Goal: Task Accomplishment & Management: Complete application form

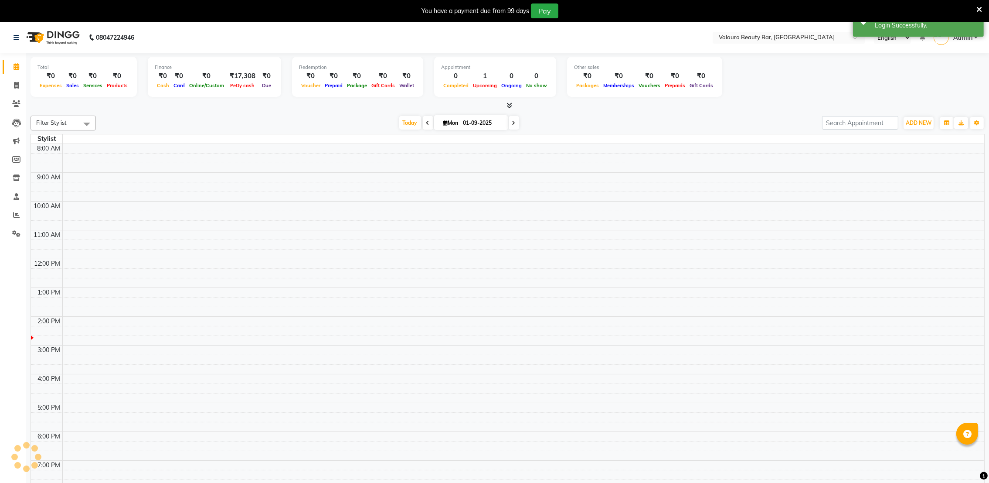
select select "en"
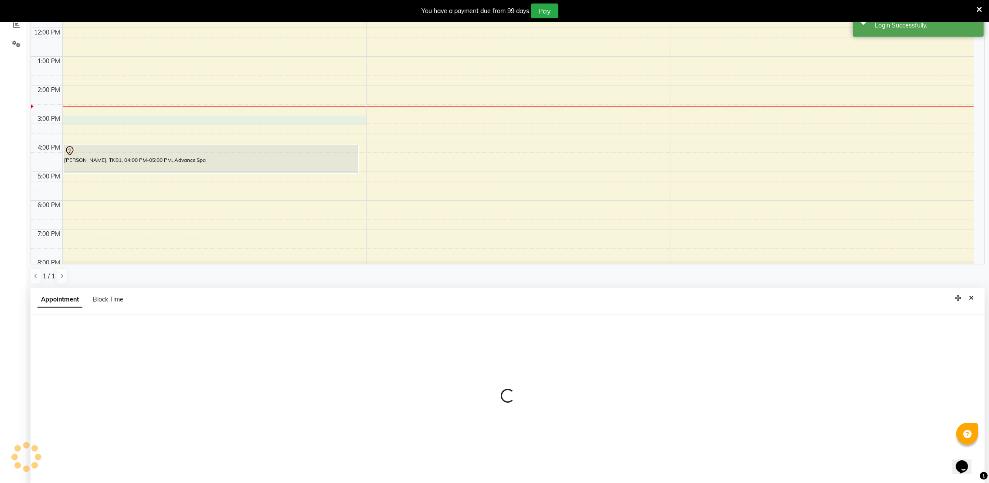
select select "72271"
select select "900"
select select "tentative"
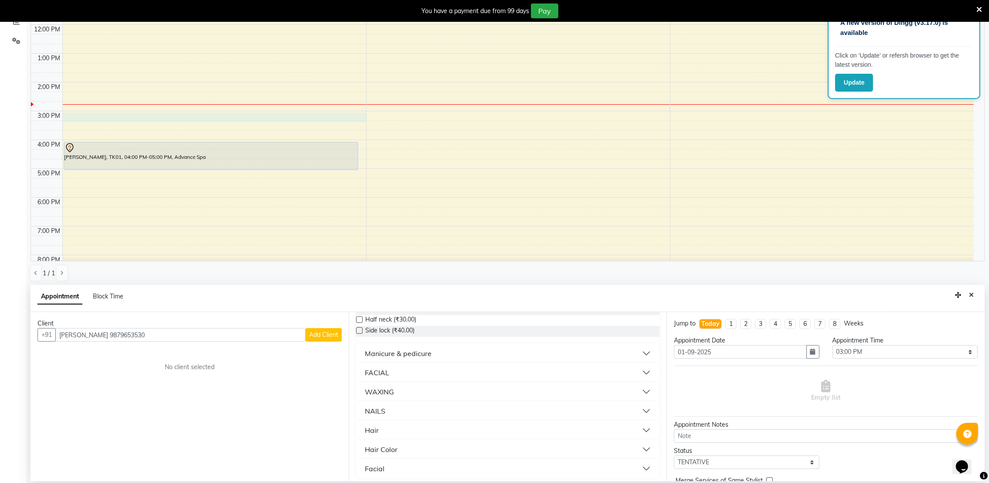
scroll to position [157, 0]
type input "[PERSON_NAME] 9879653530"
click at [378, 409] on div "NAILS" at bounding box center [375, 407] width 20 height 10
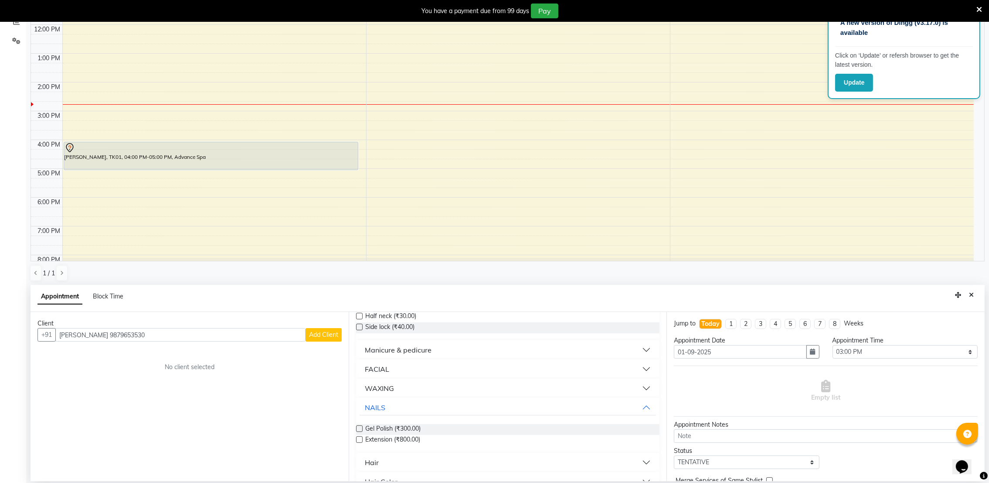
click at [358, 438] on label at bounding box center [359, 439] width 7 height 7
click at [358, 438] on input "checkbox" at bounding box center [359, 440] width 6 height 6
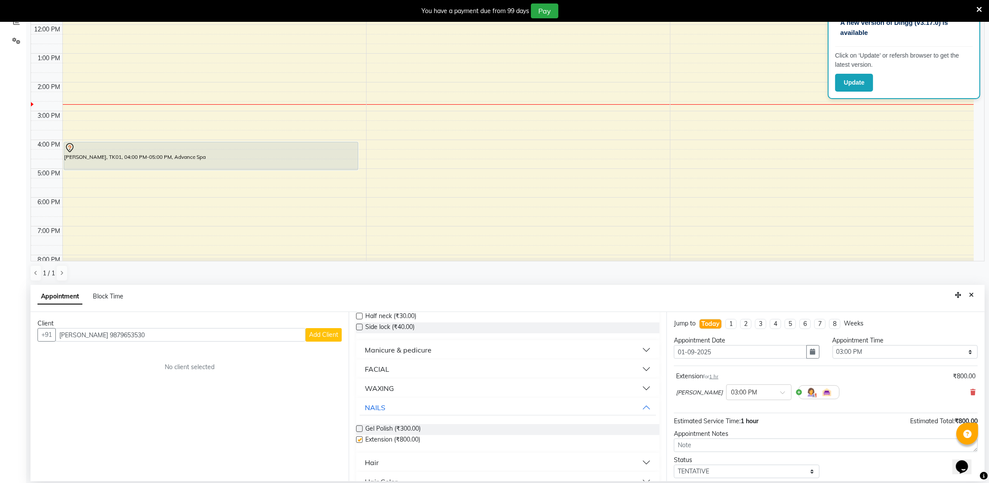
checkbox input "false"
click at [425, 403] on button "NAILS" at bounding box center [508, 407] width 297 height 16
click at [379, 410] on div "NAILS" at bounding box center [375, 407] width 20 height 10
click at [359, 439] on label at bounding box center [359, 439] width 7 height 7
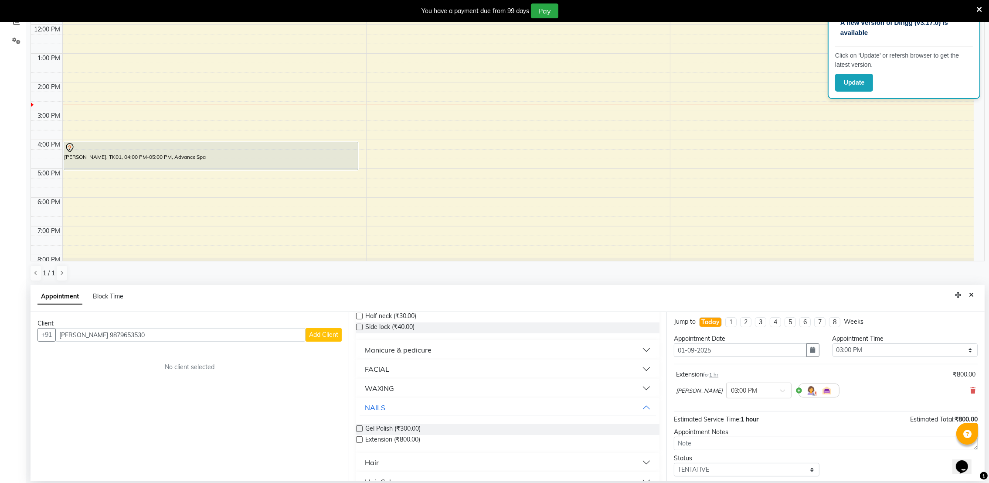
click at [359, 439] on input "checkbox" at bounding box center [359, 440] width 6 height 6
checkbox input "false"
click at [971, 387] on icon at bounding box center [973, 390] width 5 height 6
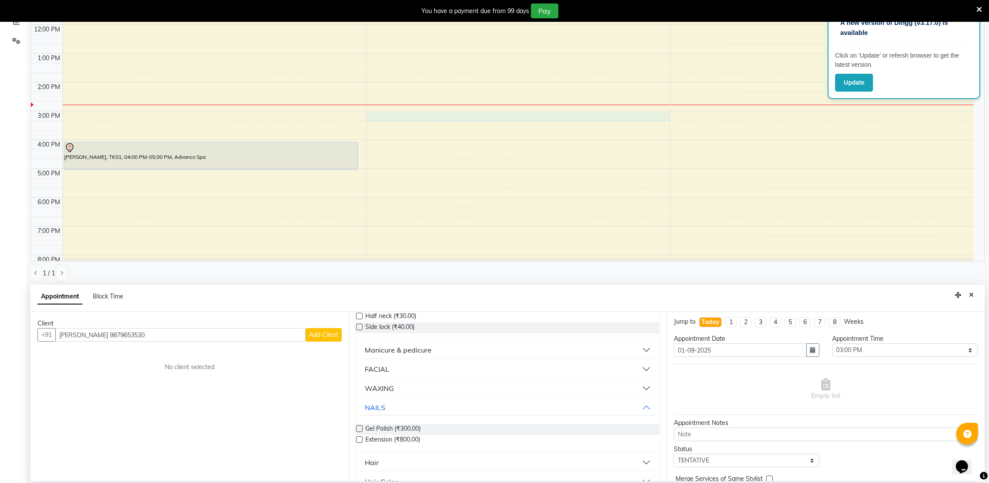
click at [399, 119] on div "9:00 AM 10:00 AM 11:00 AM 12:00 PM 1:00 PM 2:00 PM 3:00 PM 4:00 PM 5:00 PM 6:00…" at bounding box center [502, 111] width 943 height 345
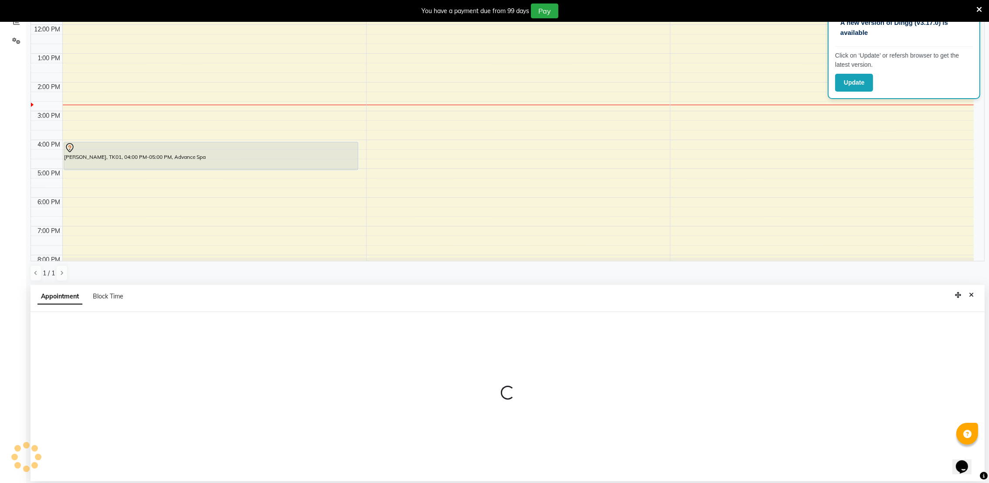
select select "72269"
select select "900"
select select "tentative"
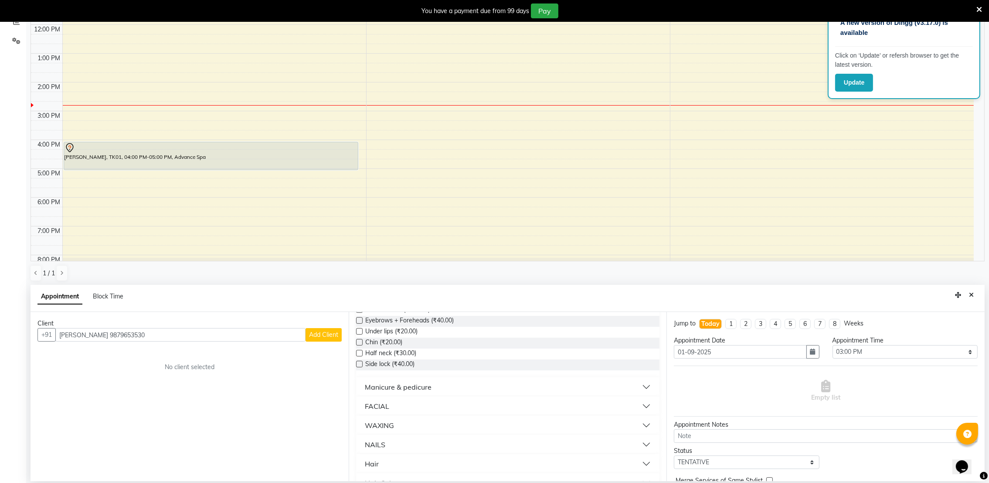
scroll to position [157, 0]
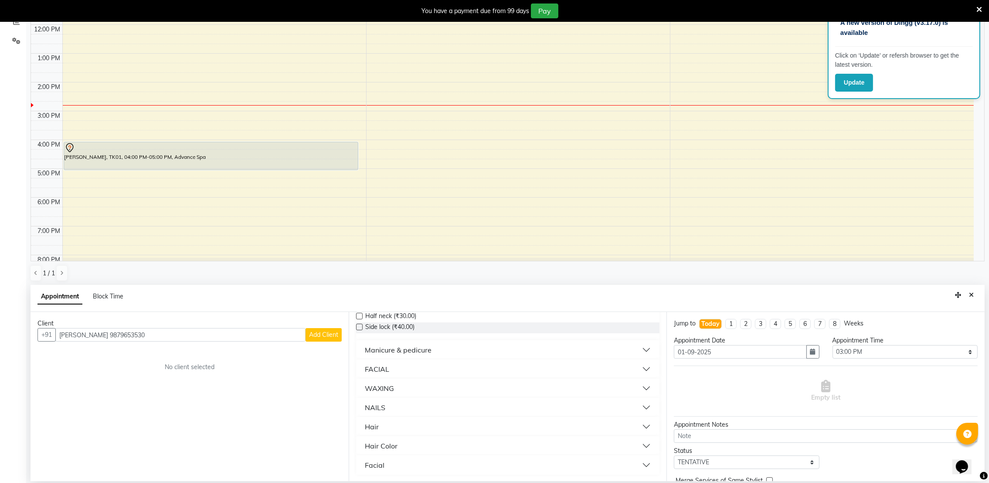
type input "[PERSON_NAME] 9879653530"
click at [368, 410] on div "NAILS" at bounding box center [375, 407] width 20 height 10
click at [360, 439] on label at bounding box center [359, 439] width 7 height 7
click at [360, 439] on input "checkbox" at bounding box center [359, 440] width 6 height 6
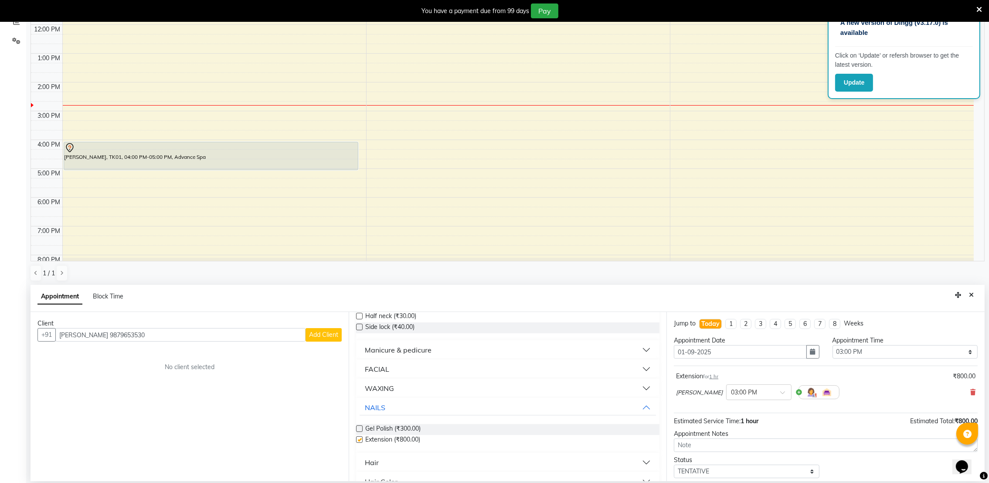
checkbox input "false"
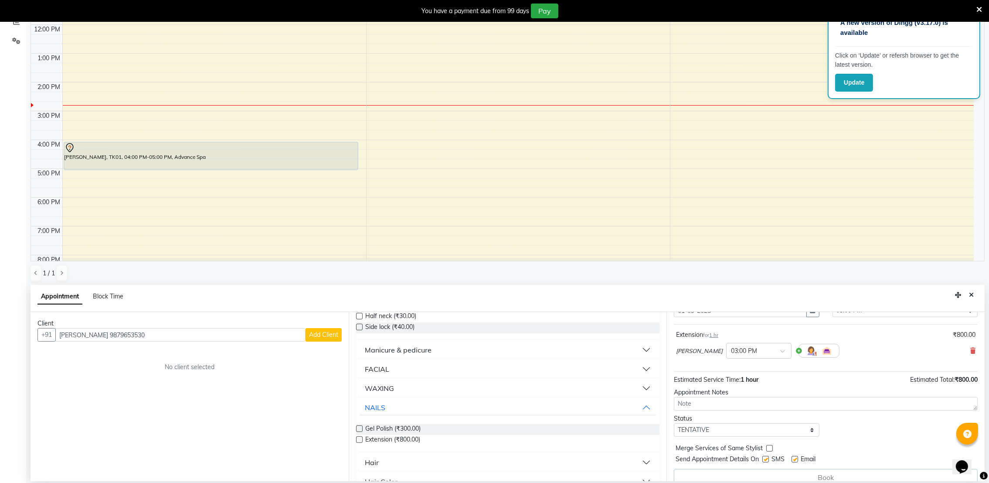
scroll to position [54, 0]
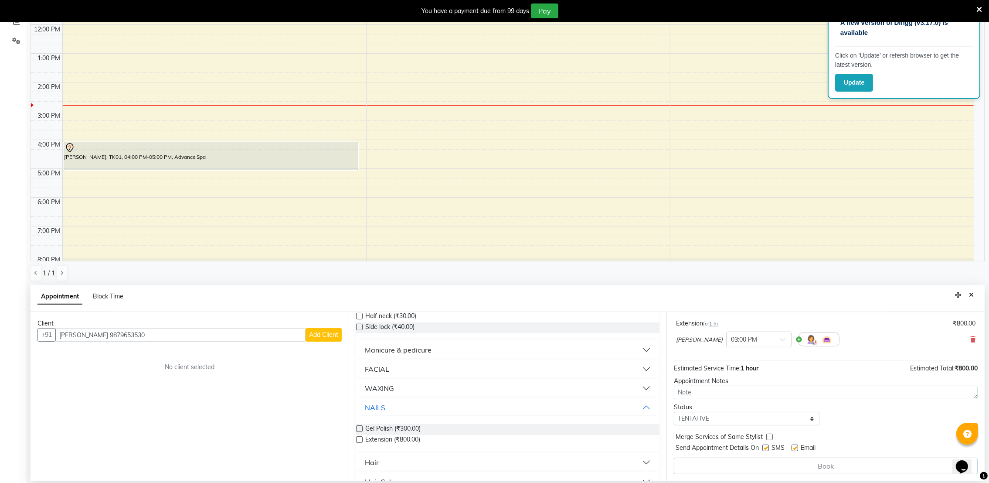
click at [765, 471] on div "Book" at bounding box center [826, 465] width 304 height 17
click at [765, 473] on div "Book" at bounding box center [826, 465] width 304 height 17
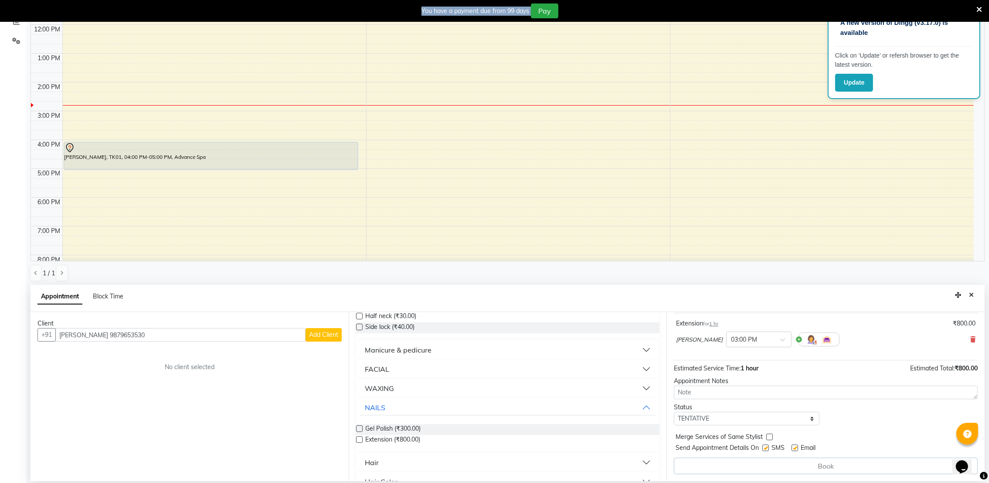
drag, startPoint x: 765, startPoint y: 473, endPoint x: 805, endPoint y: 458, distance: 42.6
click at [805, 458] on div "Book" at bounding box center [826, 465] width 304 height 17
drag, startPoint x: 805, startPoint y: 458, endPoint x: 812, endPoint y: 467, distance: 11.5
click at [812, 467] on div "Book" at bounding box center [826, 465] width 304 height 17
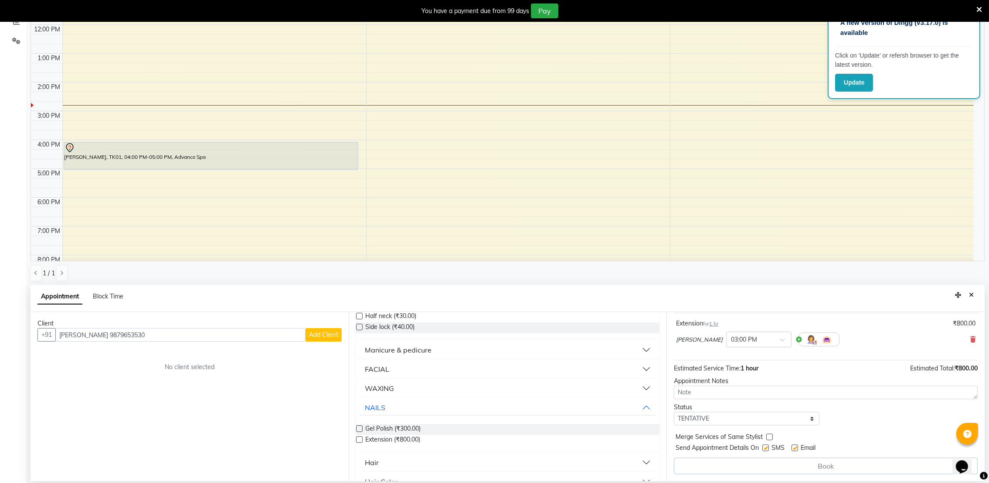
click at [812, 467] on div "Book" at bounding box center [826, 465] width 304 height 17
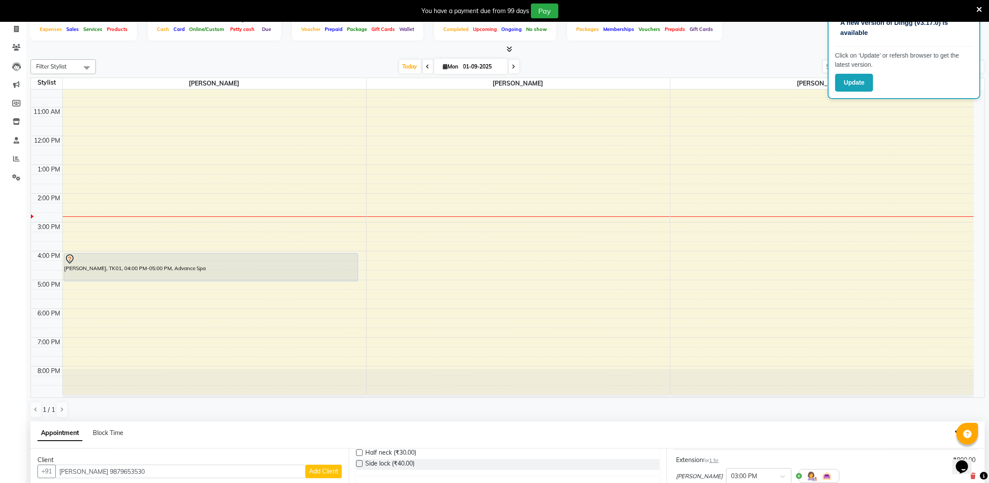
scroll to position [193, 0]
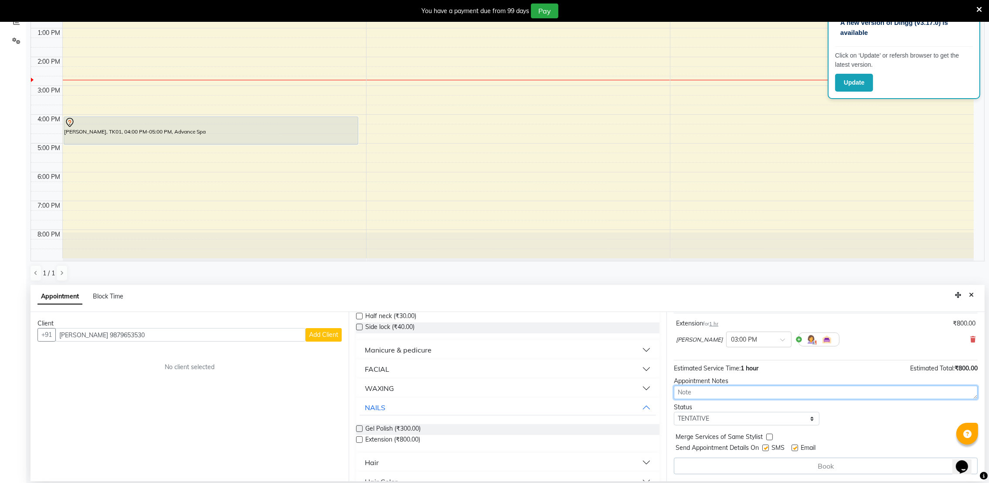
click at [718, 393] on textarea at bounding box center [826, 392] width 304 height 14
click at [708, 416] on select "Select TENTATIVE CONFIRM CHECK-IN UPCOMING" at bounding box center [746, 419] width 145 height 14
click at [971, 293] on icon "Close" at bounding box center [971, 295] width 5 height 6
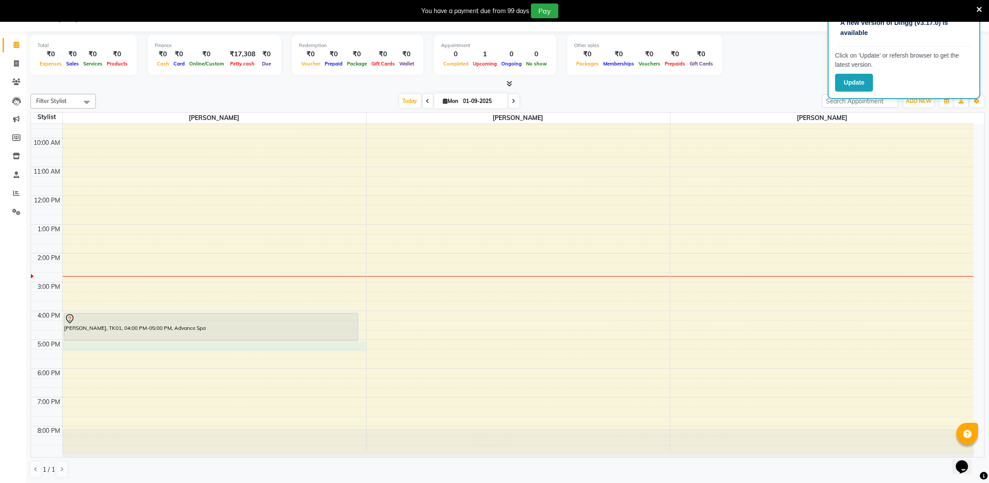
scroll to position [40, 0]
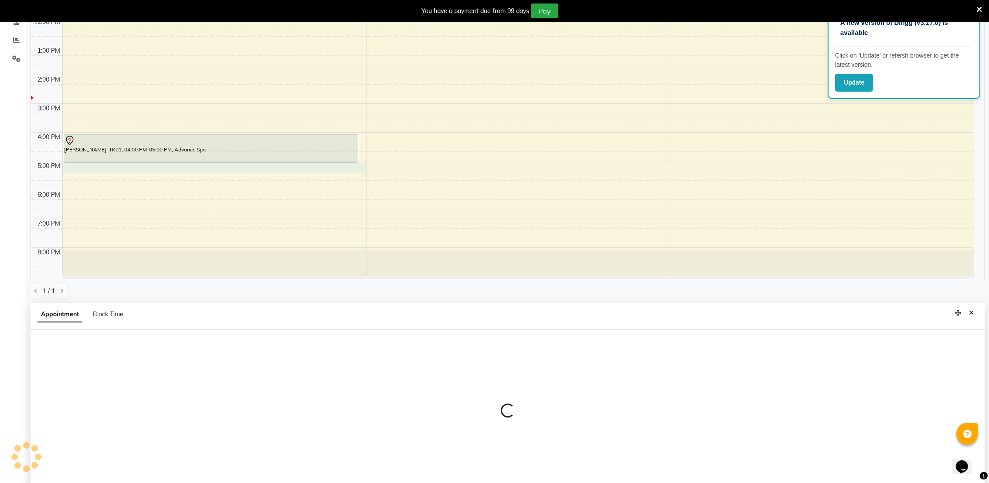
select select "72271"
select select "1020"
select select "tentative"
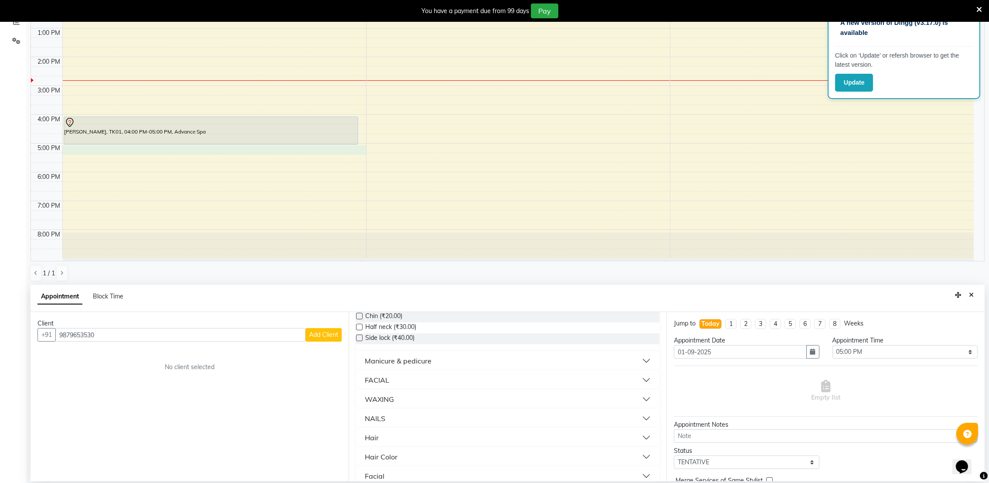
scroll to position [157, 0]
type input "9879653530"
click at [381, 405] on div "NAILS" at bounding box center [375, 407] width 20 height 10
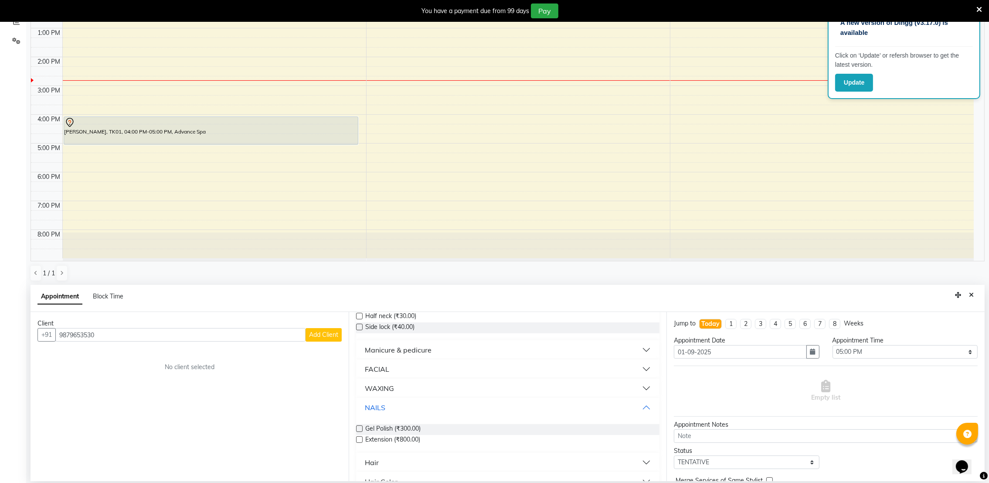
click at [381, 405] on div "NAILS" at bounding box center [375, 407] width 20 height 10
click at [385, 401] on button "NAILS" at bounding box center [508, 407] width 297 height 16
click at [357, 436] on label at bounding box center [359, 439] width 7 height 7
click at [357, 437] on input "checkbox" at bounding box center [359, 440] width 6 height 6
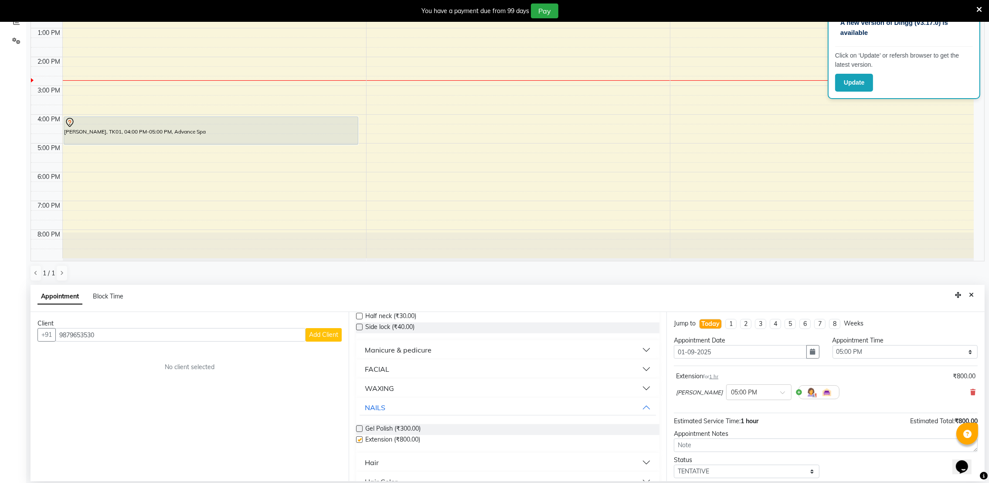
checkbox input "false"
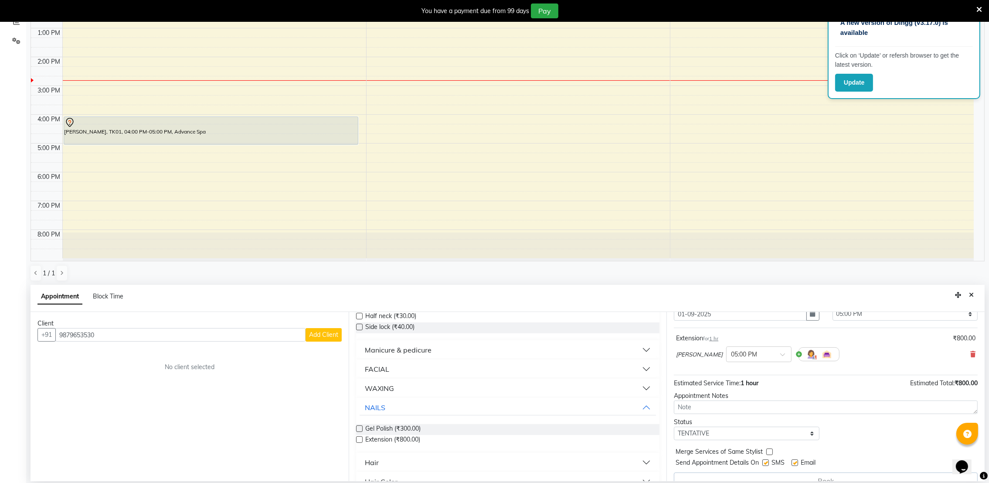
scroll to position [38, 0]
click at [768, 450] on label at bounding box center [769, 451] width 7 height 7
click at [768, 450] on input "checkbox" at bounding box center [769, 452] width 6 height 6
click at [768, 449] on label at bounding box center [769, 451] width 7 height 7
click at [768, 449] on input "checkbox" at bounding box center [769, 452] width 6 height 6
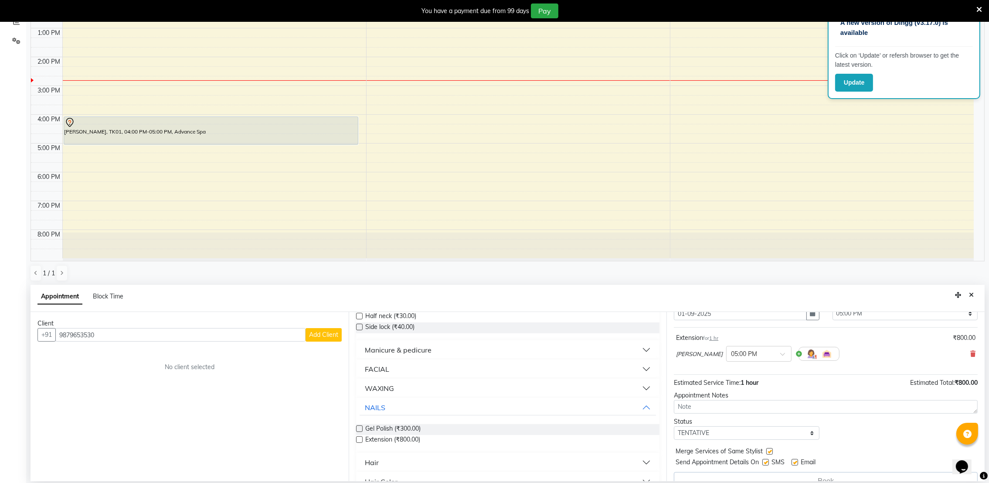
checkbox input "false"
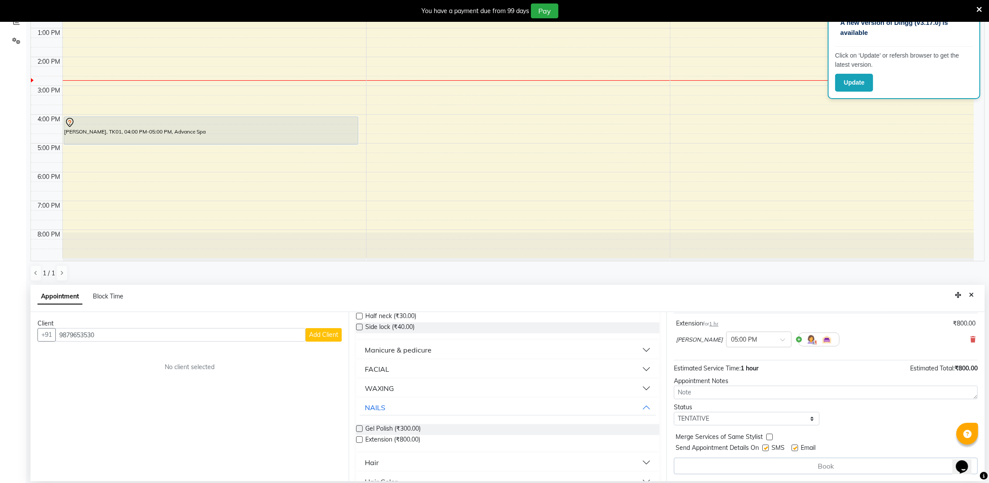
click at [792, 467] on div "Book" at bounding box center [826, 465] width 304 height 17
drag, startPoint x: 792, startPoint y: 467, endPoint x: 797, endPoint y: 467, distance: 5.2
click at [797, 467] on div "Book" at bounding box center [826, 465] width 304 height 17
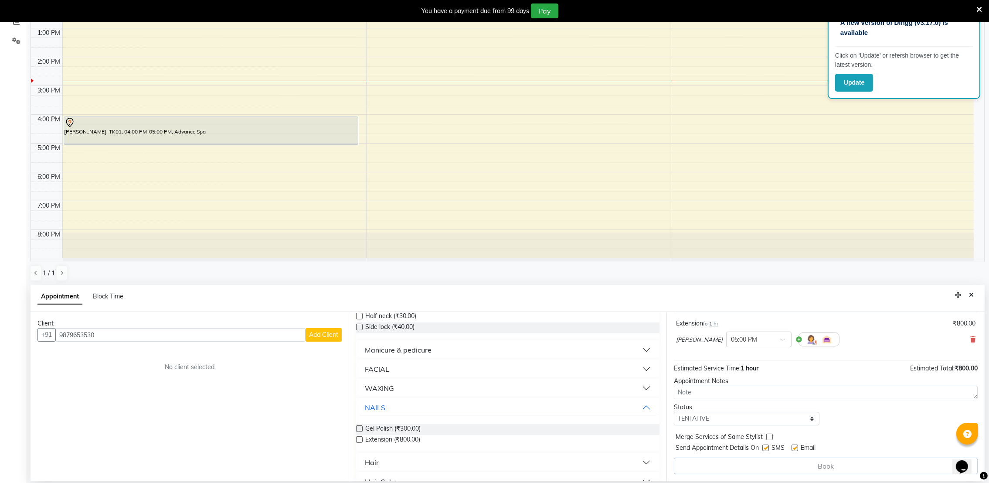
click at [820, 465] on div "Book" at bounding box center [826, 465] width 304 height 17
click at [971, 336] on icon at bounding box center [973, 339] width 5 height 6
click at [359, 427] on label at bounding box center [359, 428] width 7 height 7
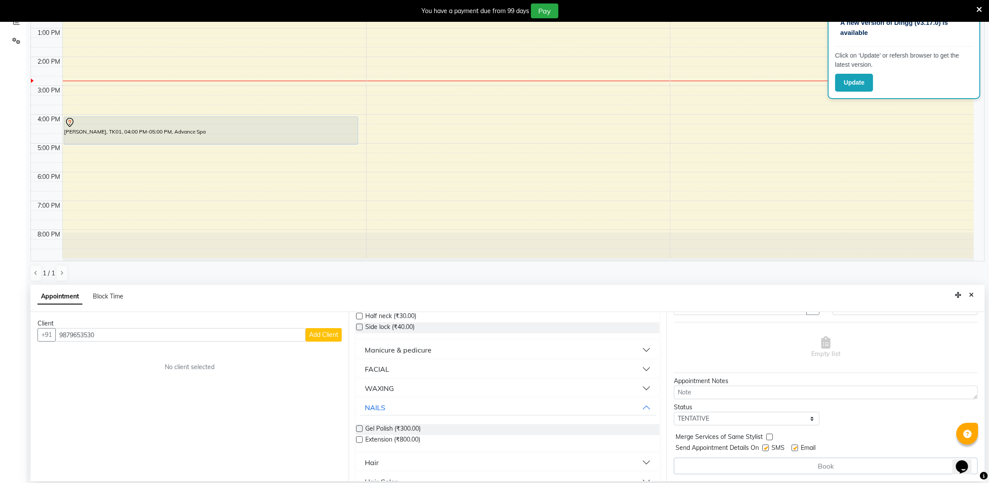
click at [359, 427] on input "checkbox" at bounding box center [359, 429] width 6 height 6
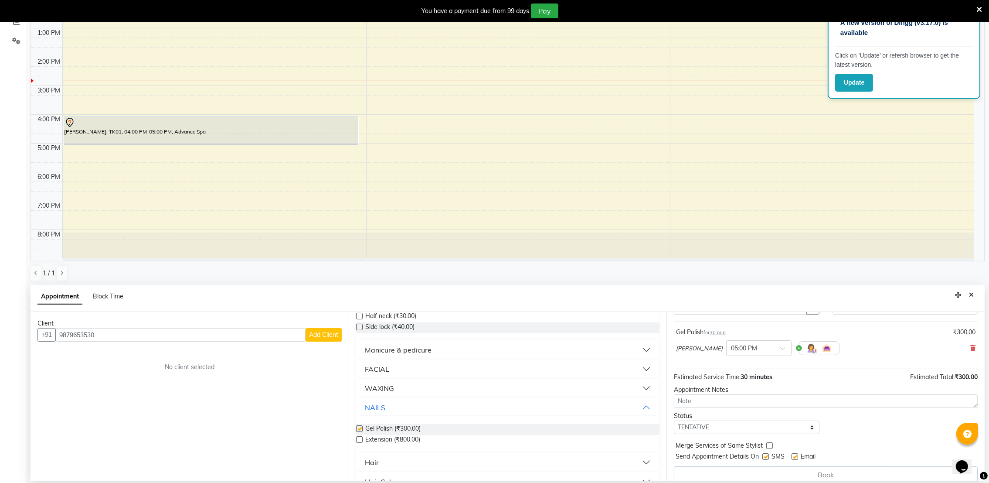
scroll to position [54, 0]
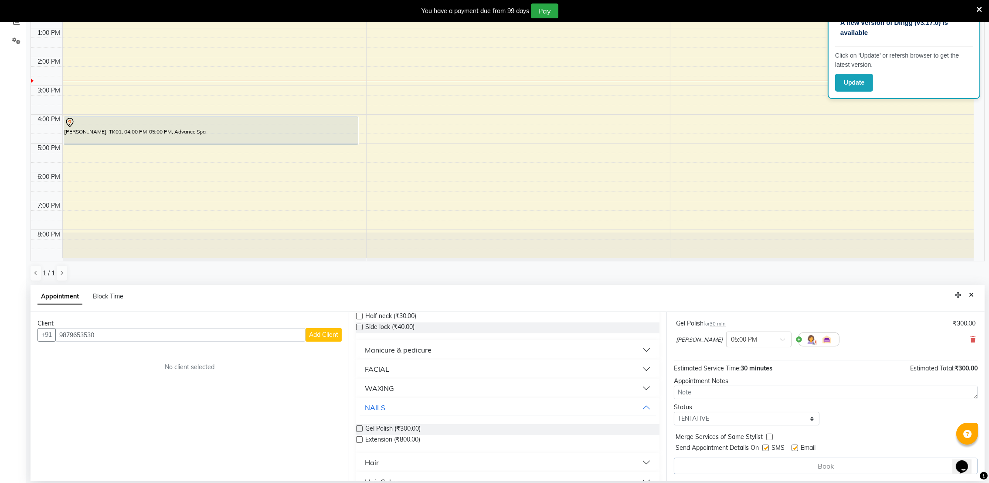
checkbox input "false"
click at [974, 296] on icon "Close" at bounding box center [971, 295] width 5 height 6
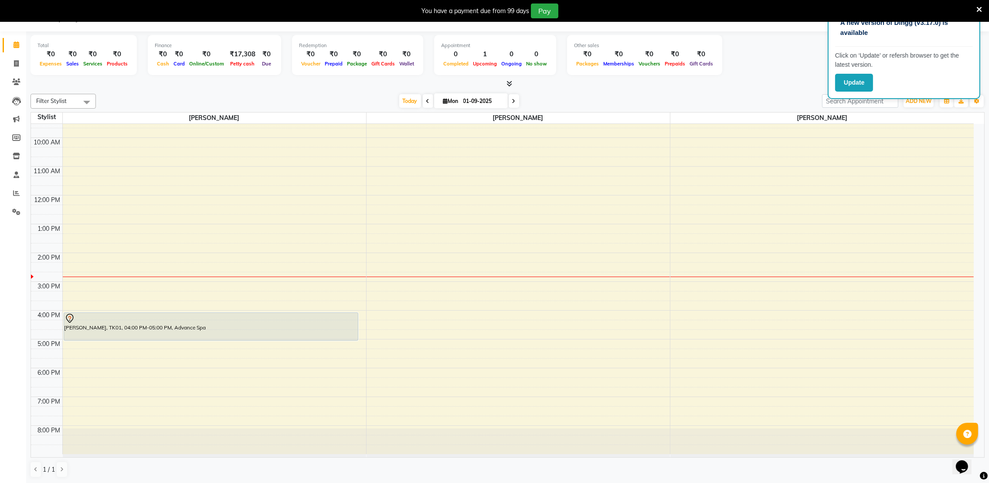
scroll to position [14, 0]
click at [981, 6] on icon at bounding box center [980, 10] width 6 height 8
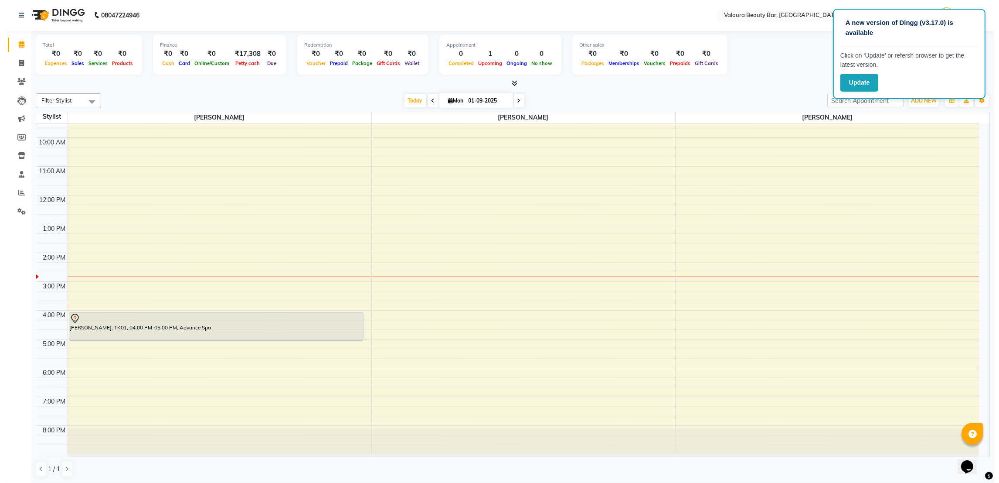
scroll to position [0, 0]
